Goal: Find specific page/section: Find specific page/section

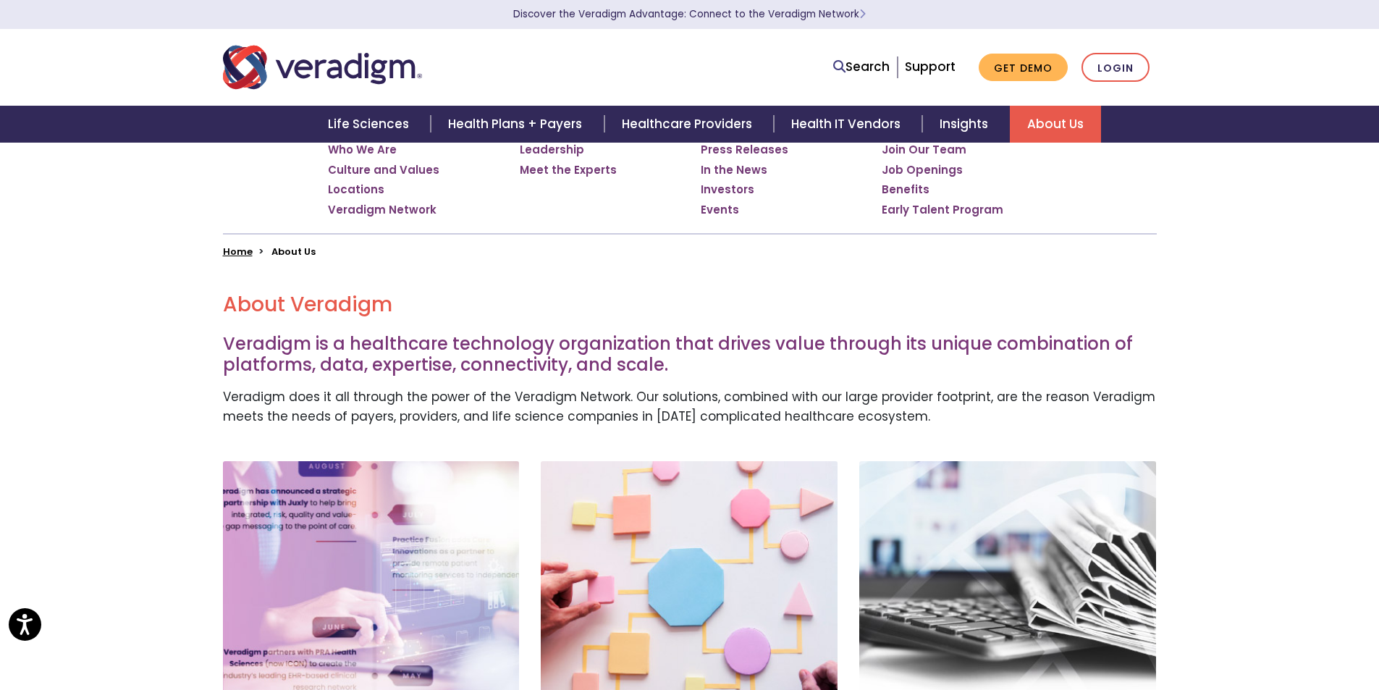
scroll to position [72, 0]
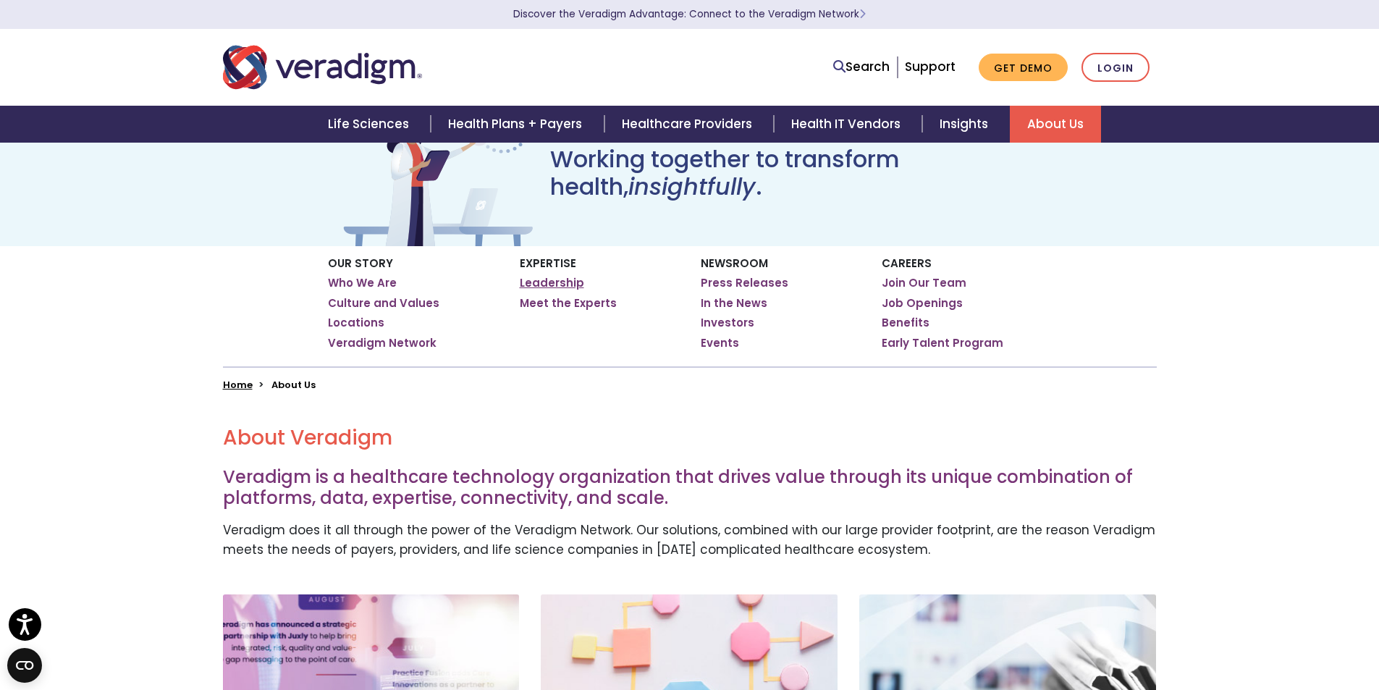
click at [567, 283] on link "Leadership" at bounding box center [552, 283] width 64 height 14
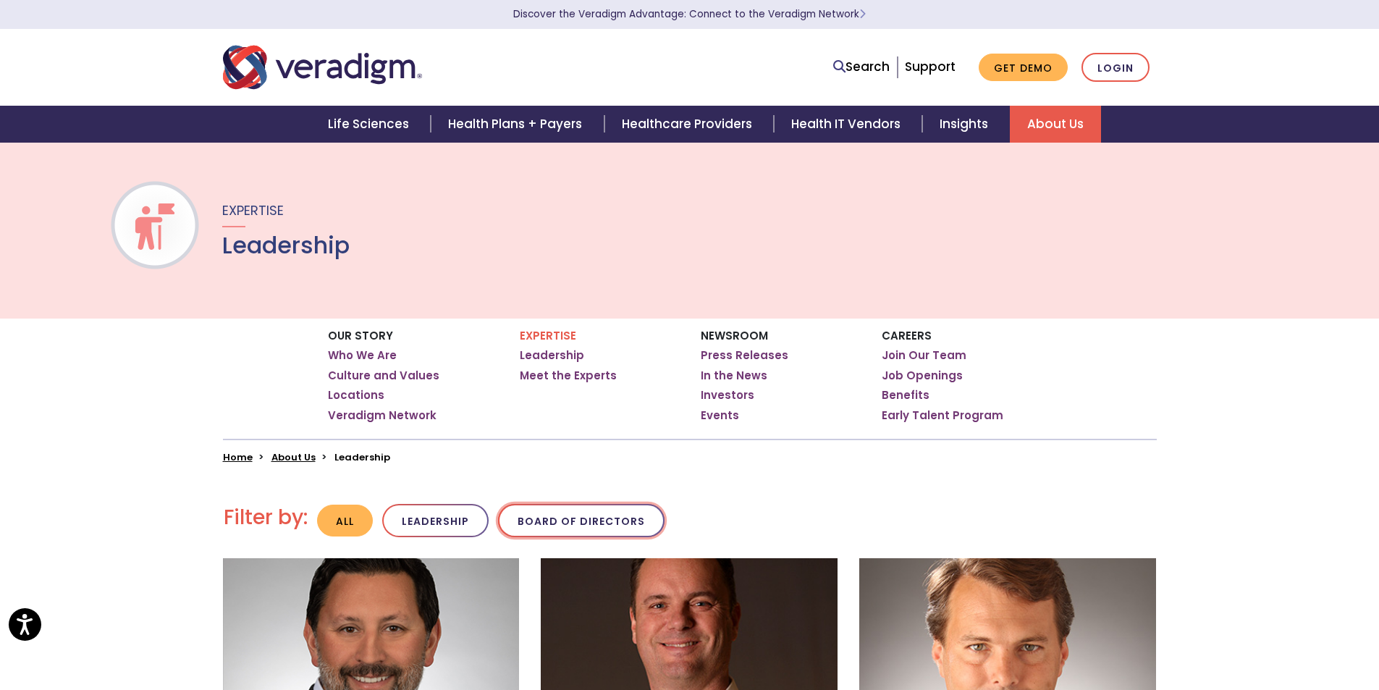
click at [563, 511] on button "Board of Directors" at bounding box center [581, 521] width 166 height 34
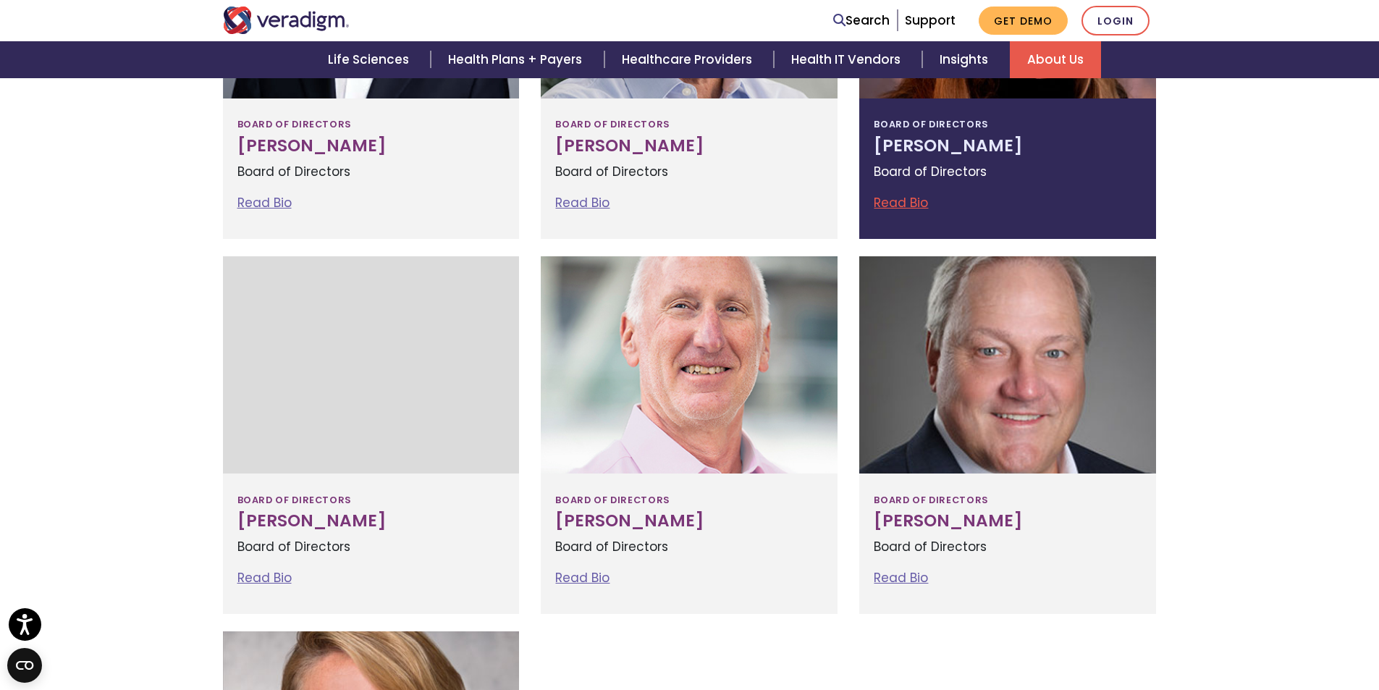
scroll to position [796, 0]
